Goal: Task Accomplishment & Management: Use online tool/utility

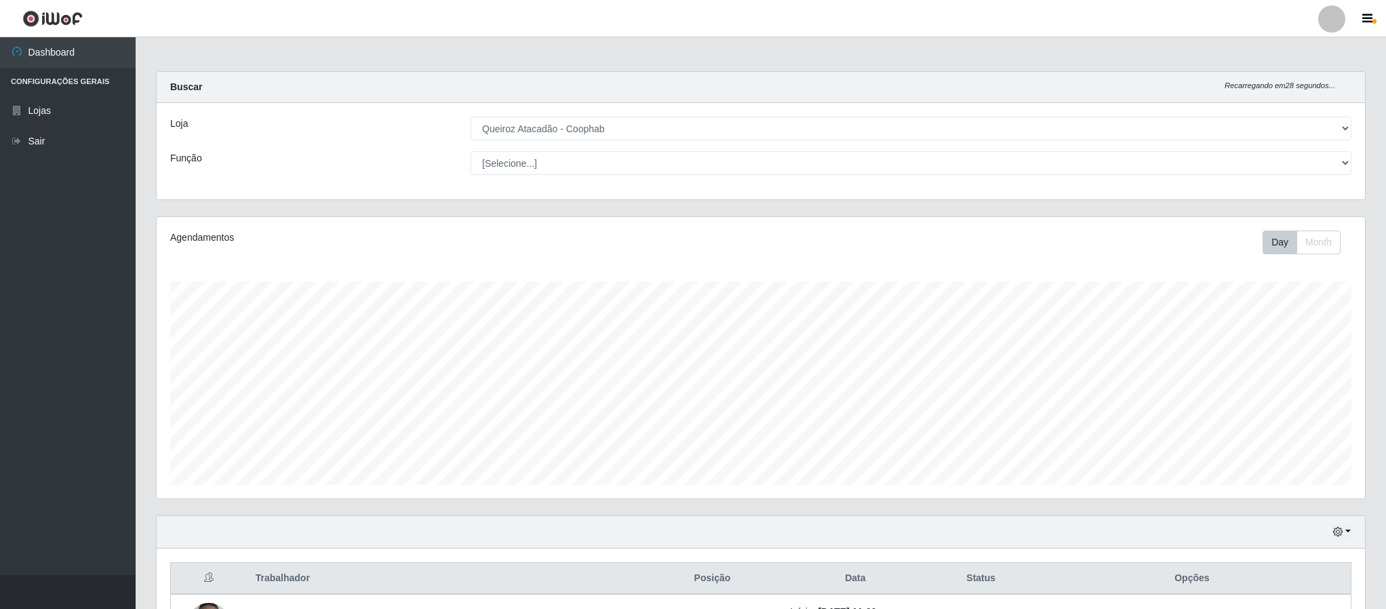
select select "463"
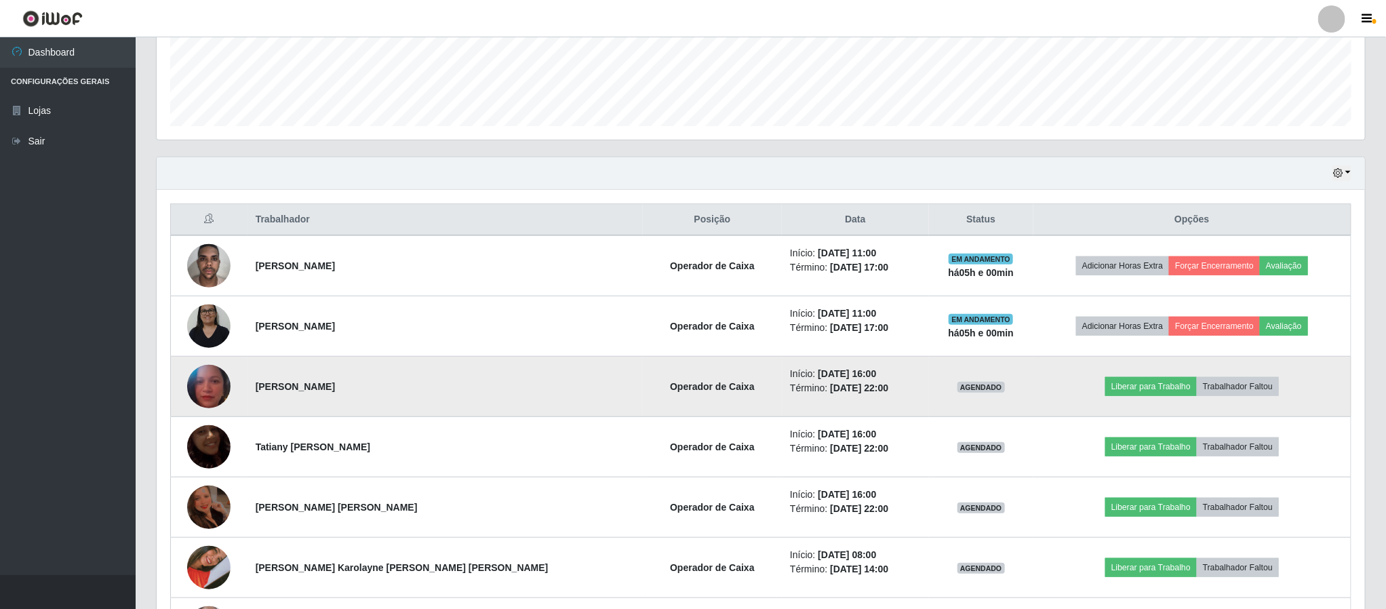
scroll to position [283, 1207]
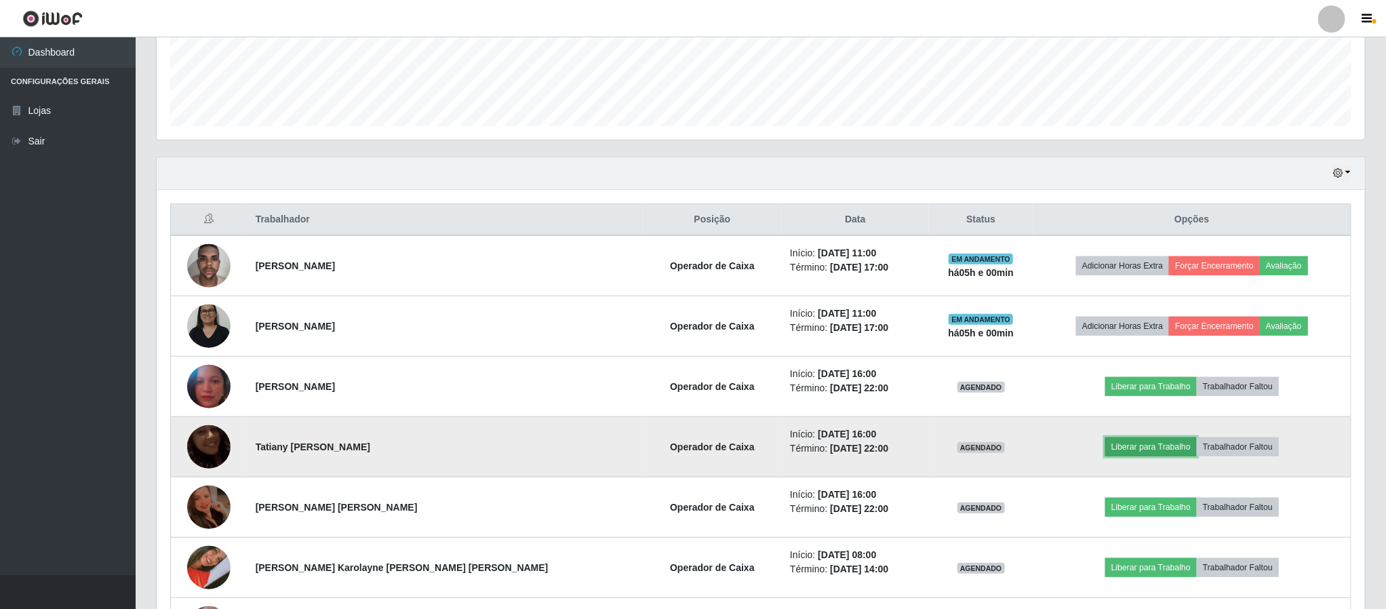
click at [1117, 449] on button "Liberar para Trabalho" at bounding box center [1151, 446] width 92 height 19
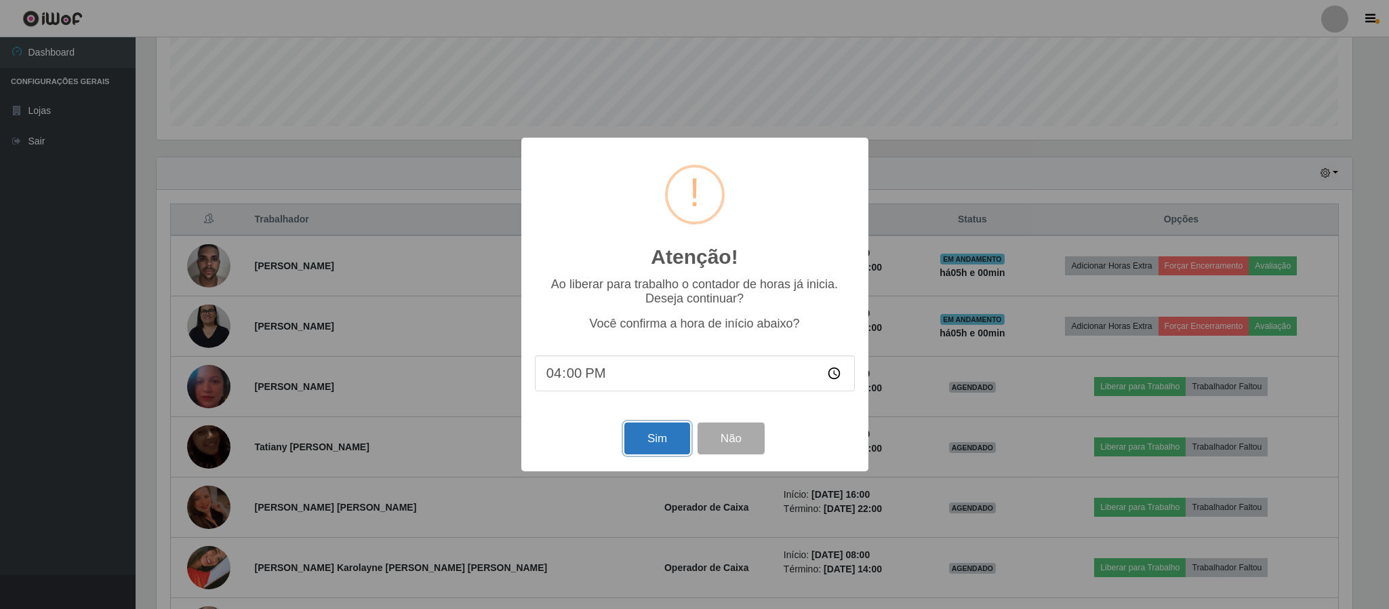
click at [666, 445] on button "Sim" at bounding box center [657, 438] width 66 height 32
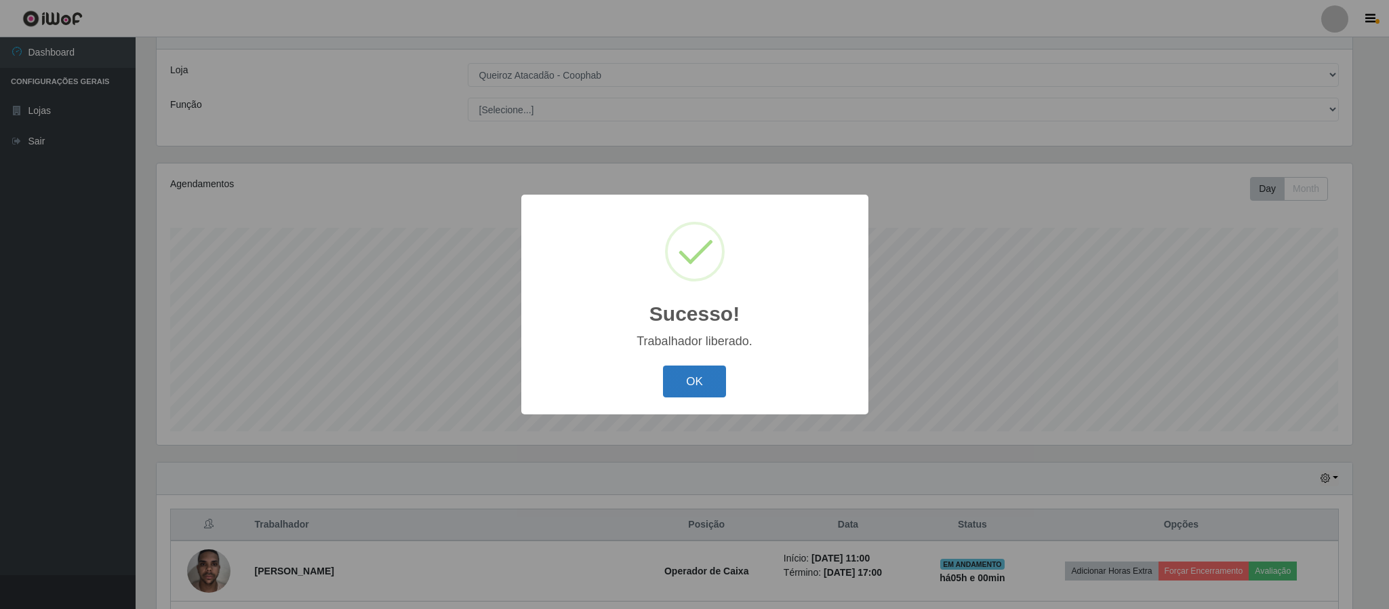
click at [712, 384] on button "OK" at bounding box center [694, 381] width 63 height 32
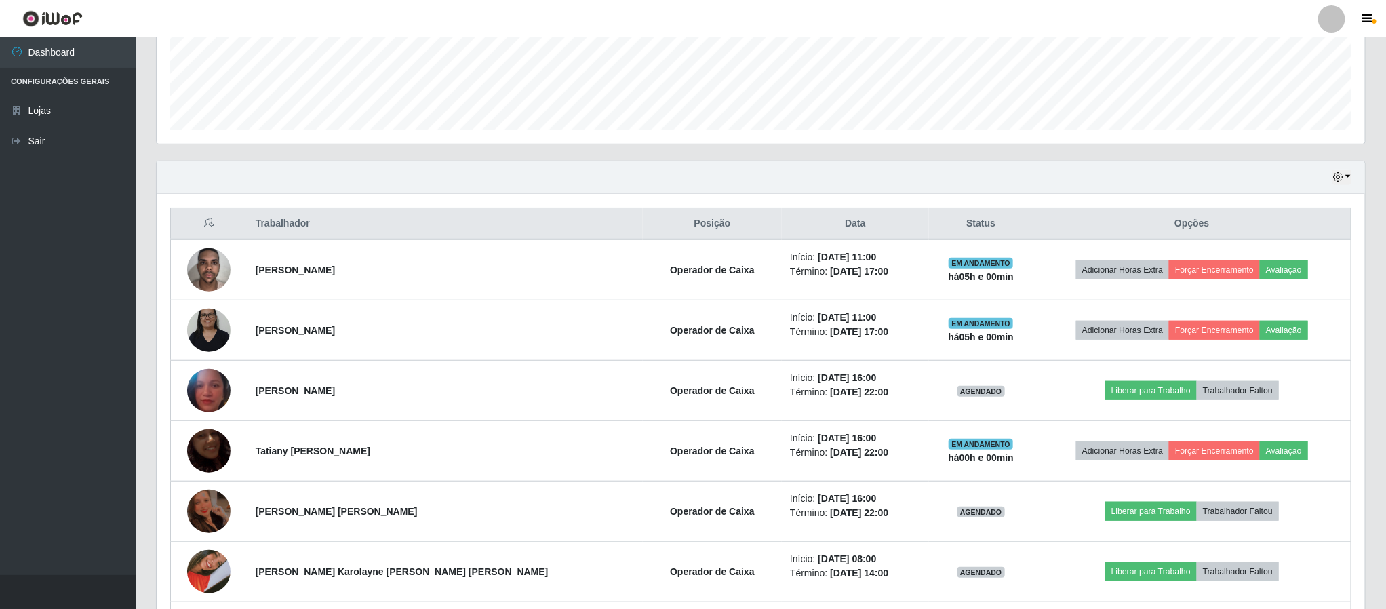
scroll to position [460, 0]
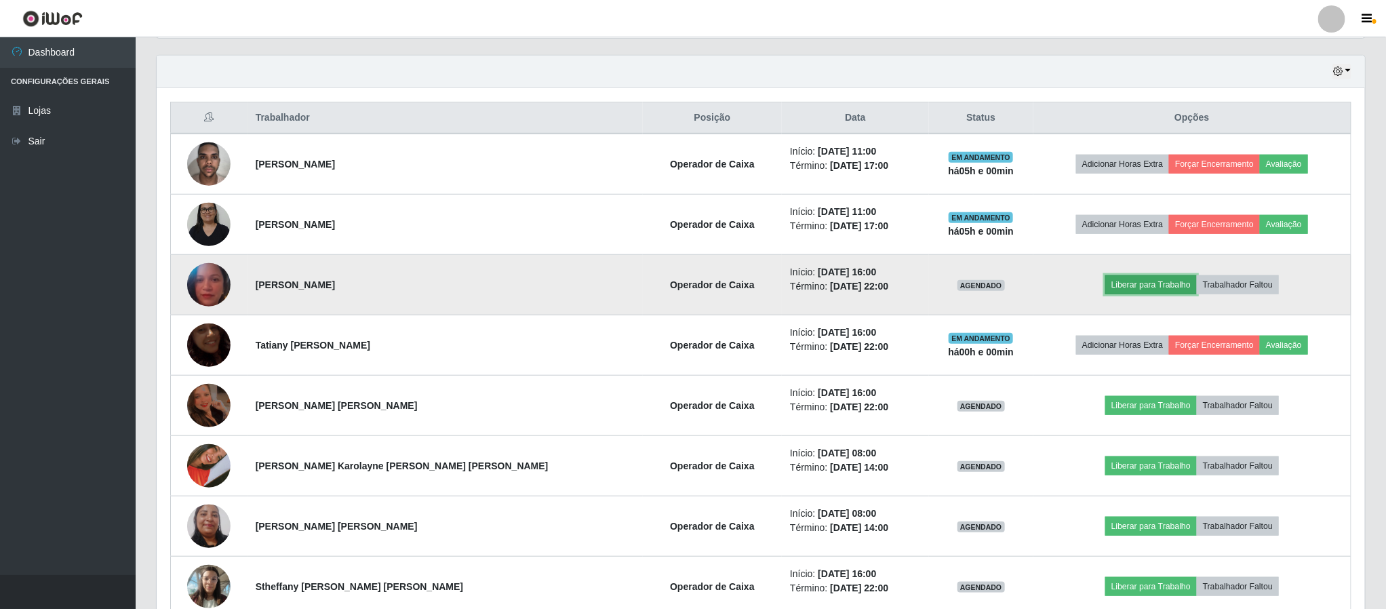
click at [1131, 291] on button "Liberar para Trabalho" at bounding box center [1151, 284] width 92 height 19
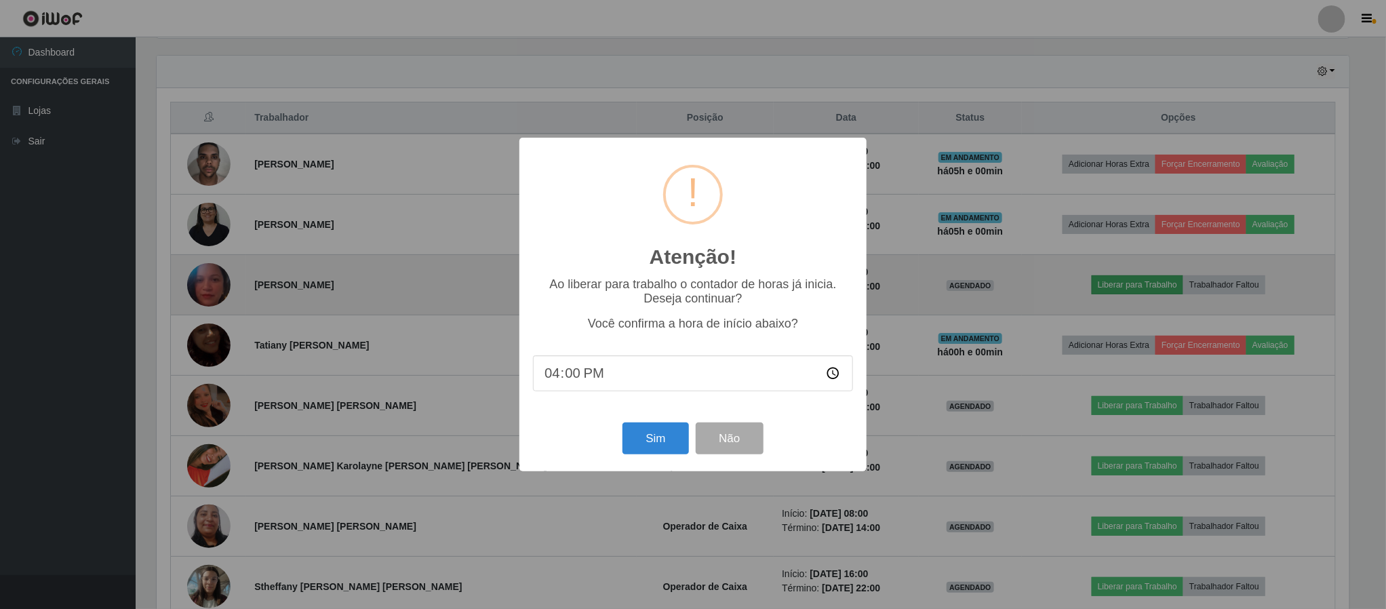
scroll to position [283, 1196]
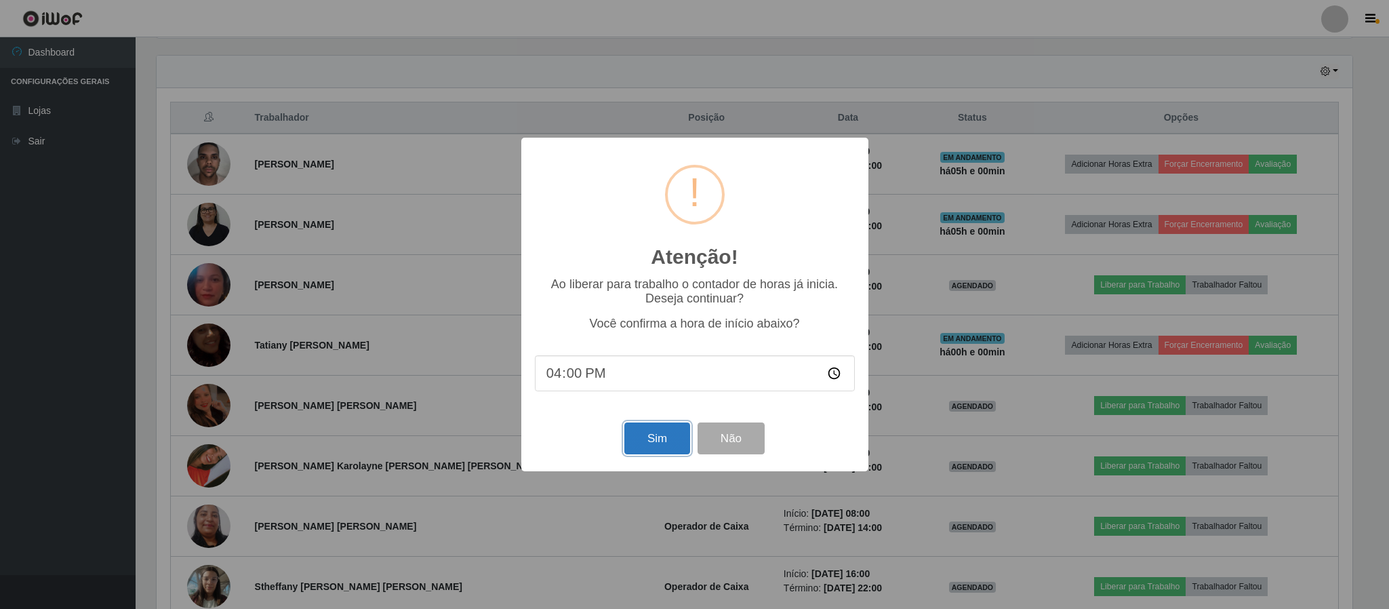
click at [647, 446] on button "Sim" at bounding box center [657, 438] width 66 height 32
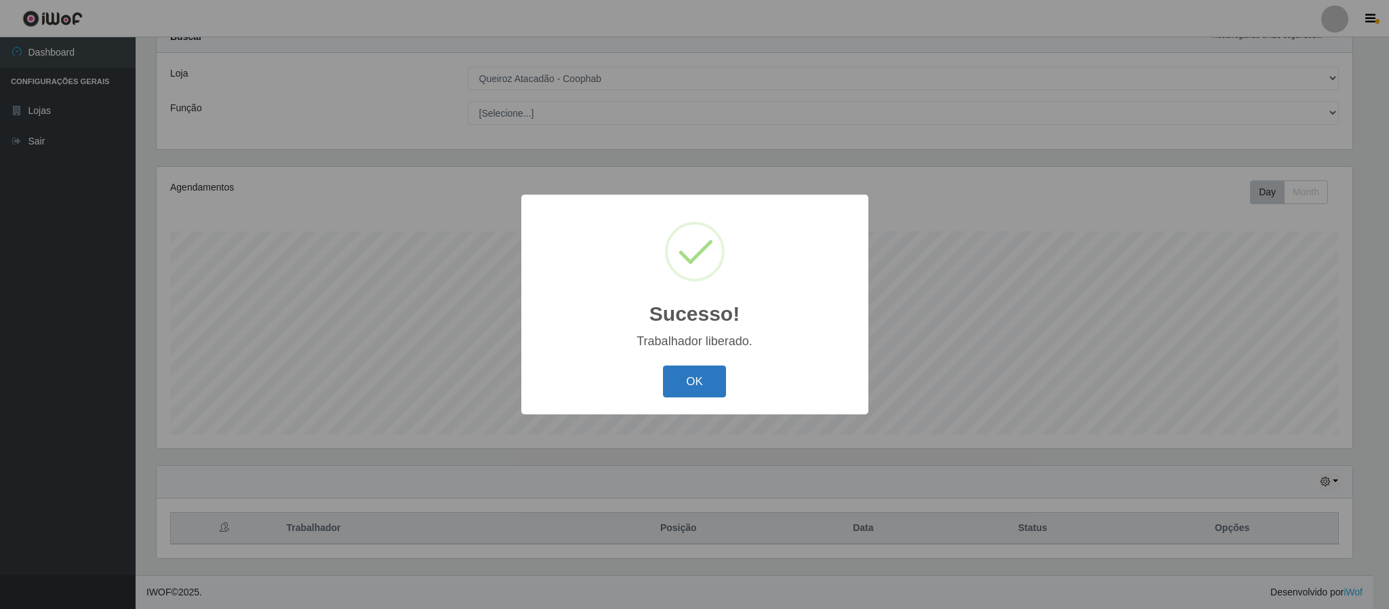
click at [676, 380] on button "OK" at bounding box center [694, 381] width 63 height 32
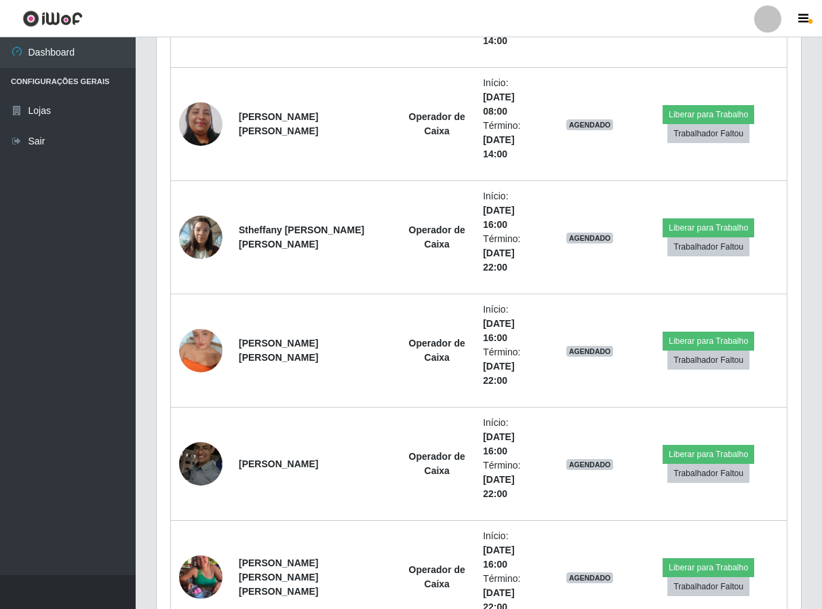
scroll to position [677568, 677206]
click at [112, 397] on ul "Dashboard Configurações Gerais Lojas Sair" at bounding box center [68, 306] width 136 height 538
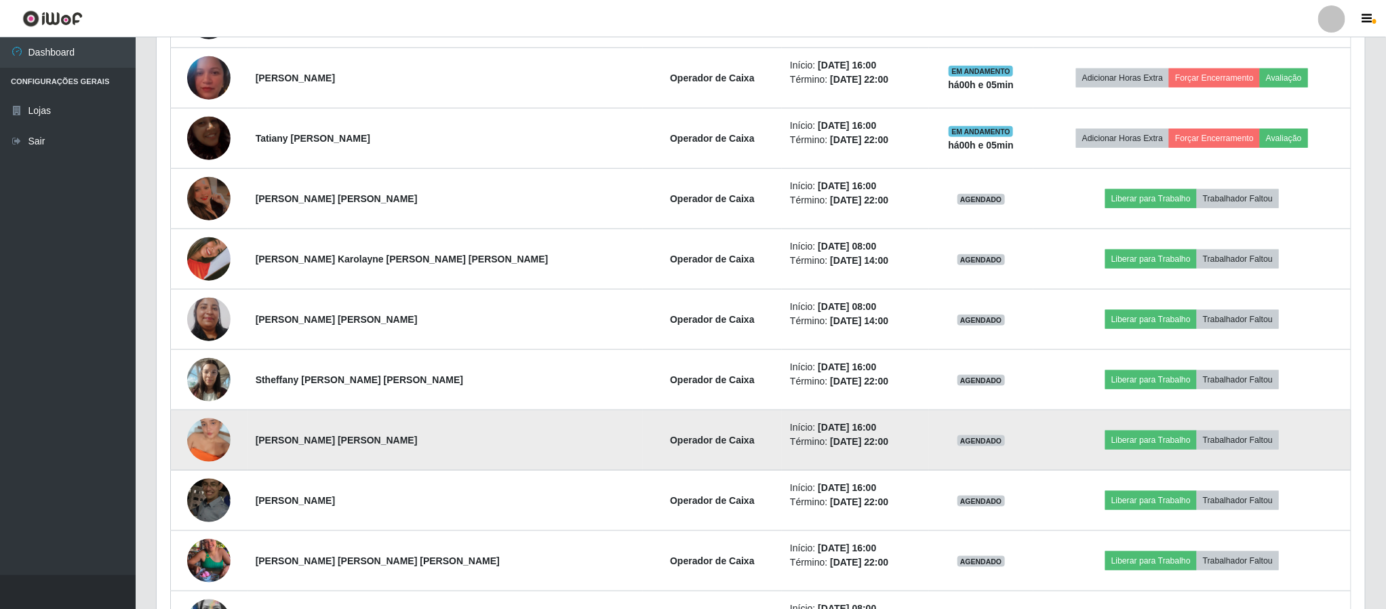
scroll to position [617, 0]
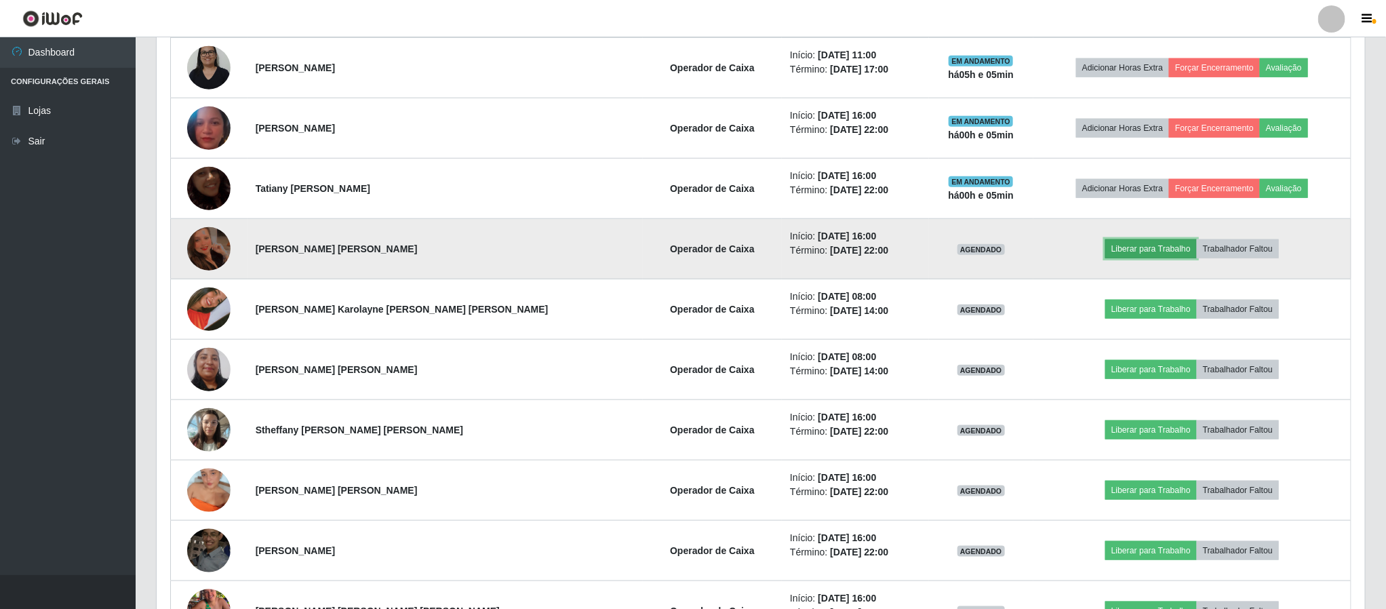
click at [1120, 255] on button "Liberar para Trabalho" at bounding box center [1151, 248] width 92 height 19
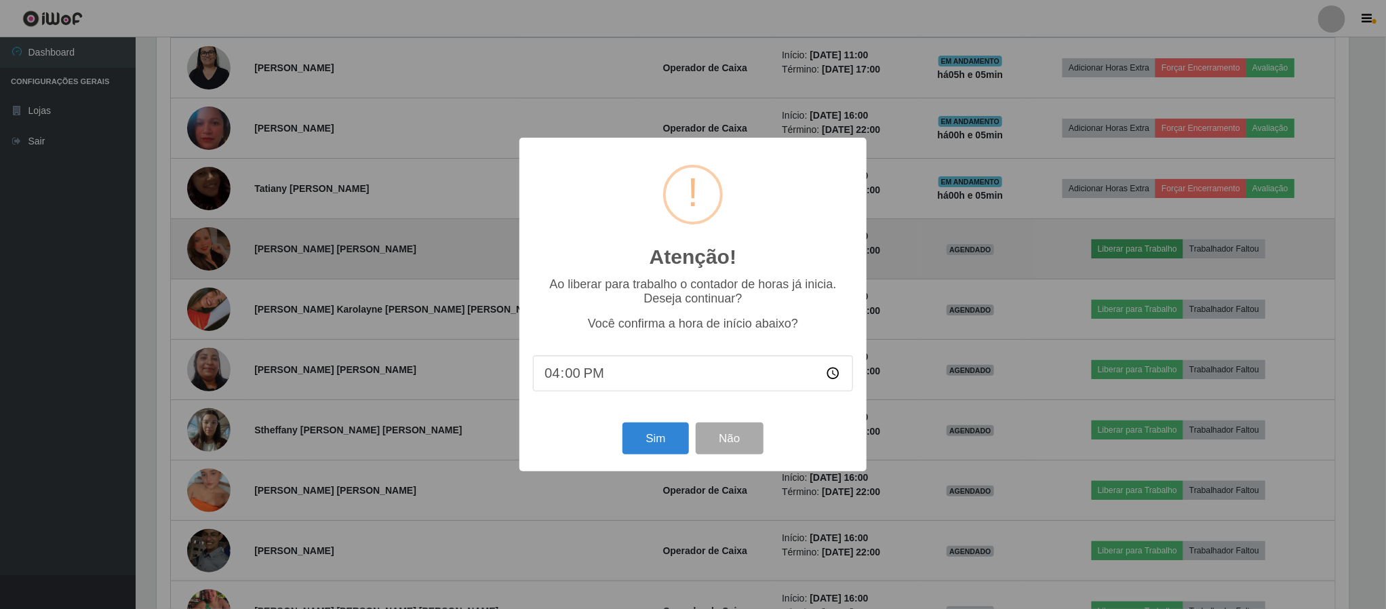
scroll to position [283, 1196]
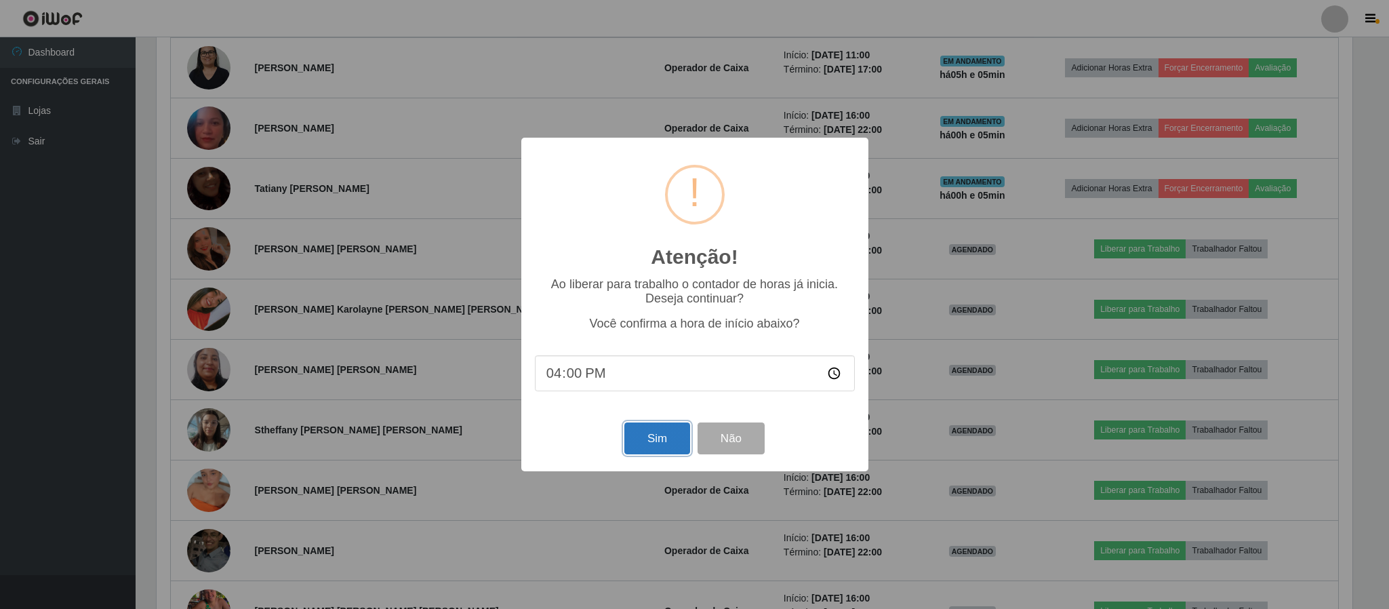
click at [625, 440] on button "Sim" at bounding box center [657, 438] width 66 height 32
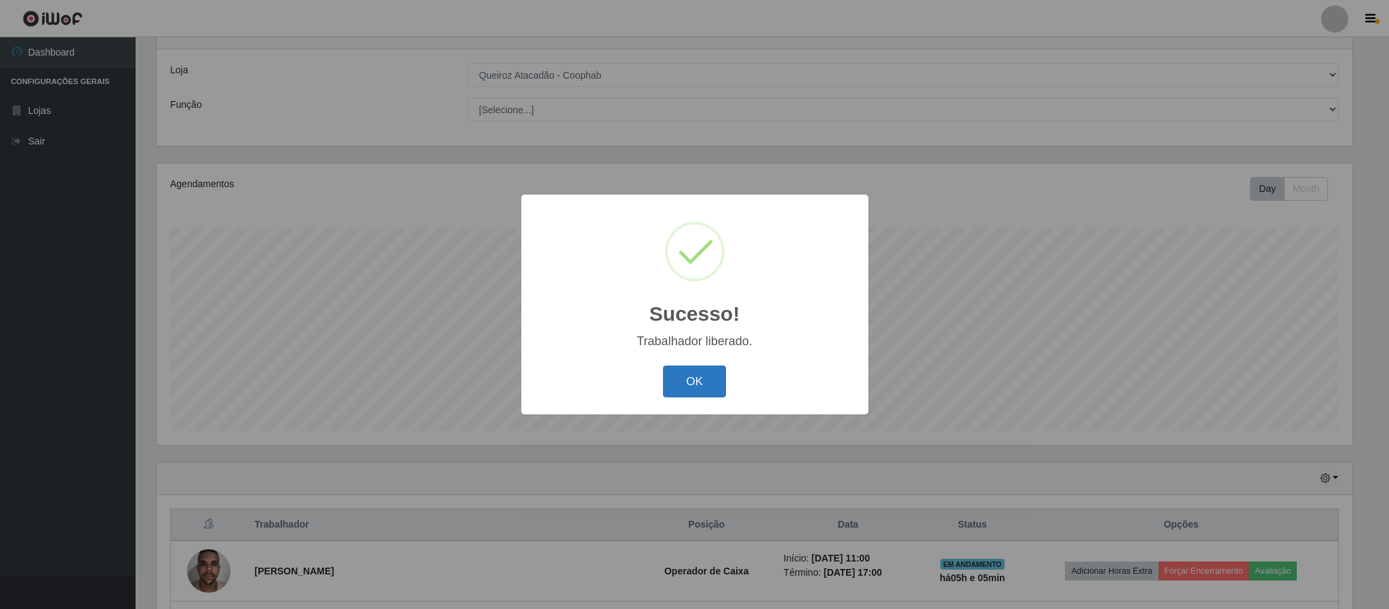
click at [692, 383] on button "OK" at bounding box center [694, 381] width 63 height 32
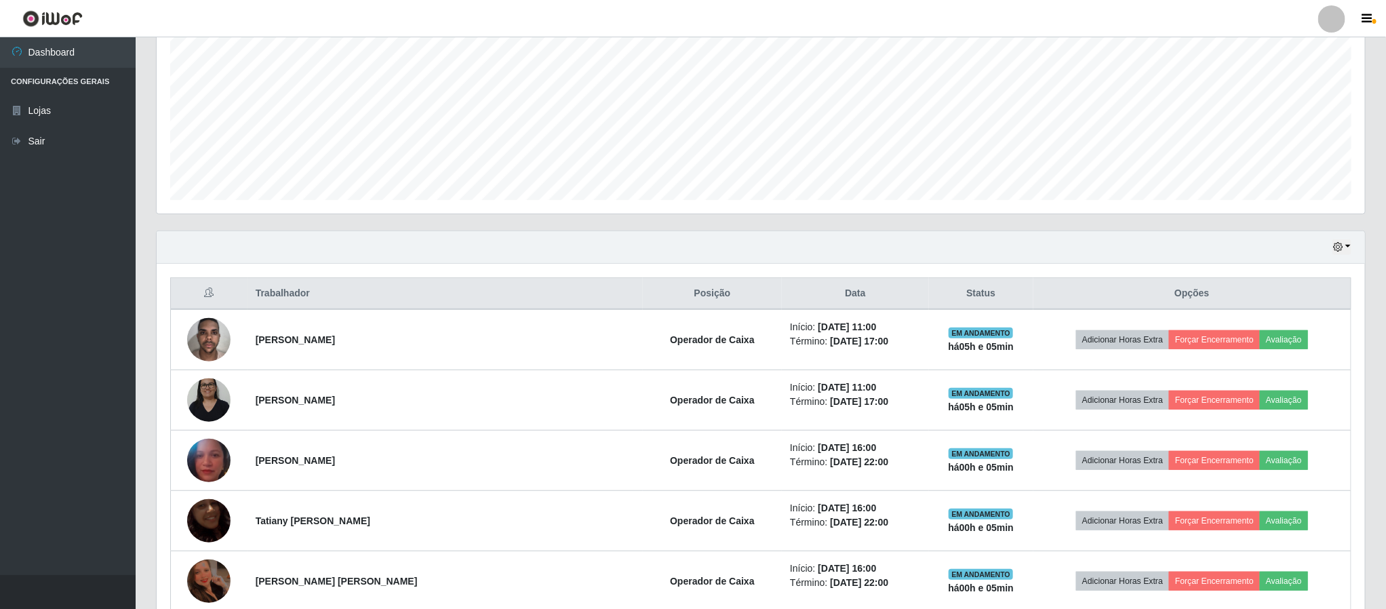
scroll to position [359, 0]
